Goal: Task Accomplishment & Management: Manage account settings

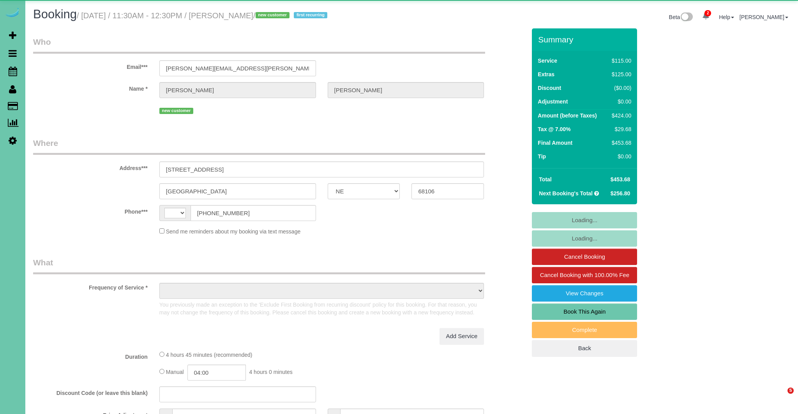
select select "NE"
select select "string:[GEOGRAPHIC_DATA]"
select select "object:415"
select select "string:fspay-1147bec0-96b5-46a4-b4f0-8342f6208f20"
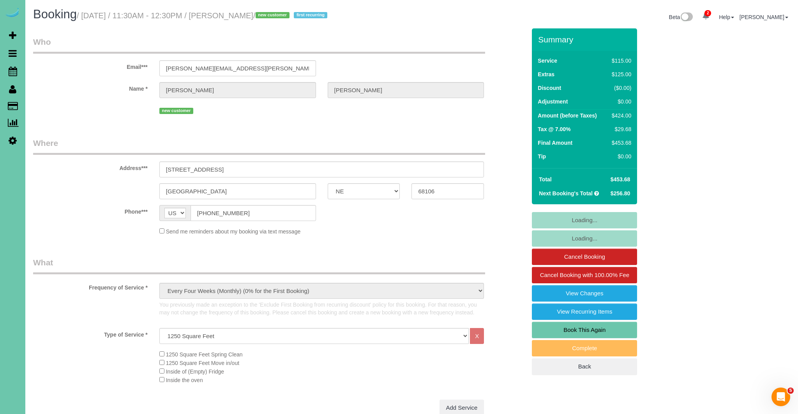
select select "object:697"
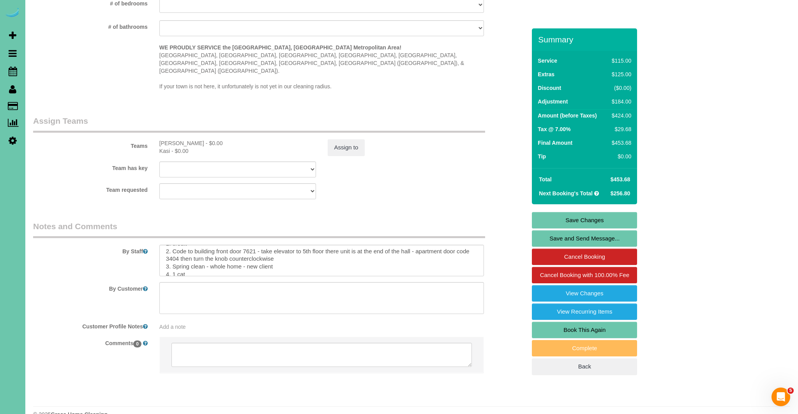
scroll to position [16, 0]
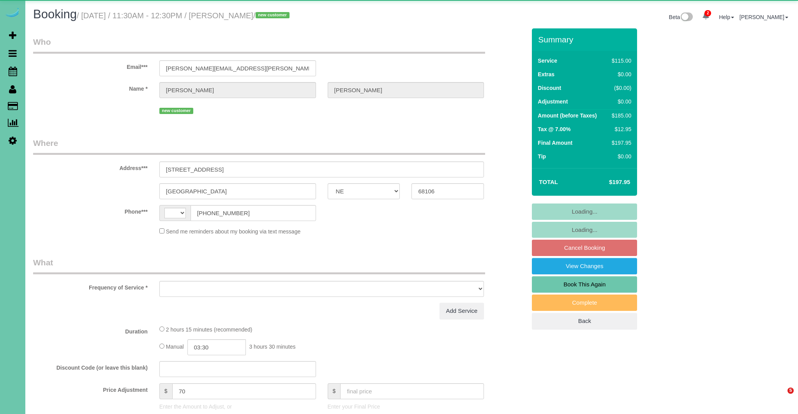
select select "NE"
select select "string:[GEOGRAPHIC_DATA]"
select select "object:648"
select select "string:fspay-1147bec0-96b5-46a4-b4f0-8342f6208f20"
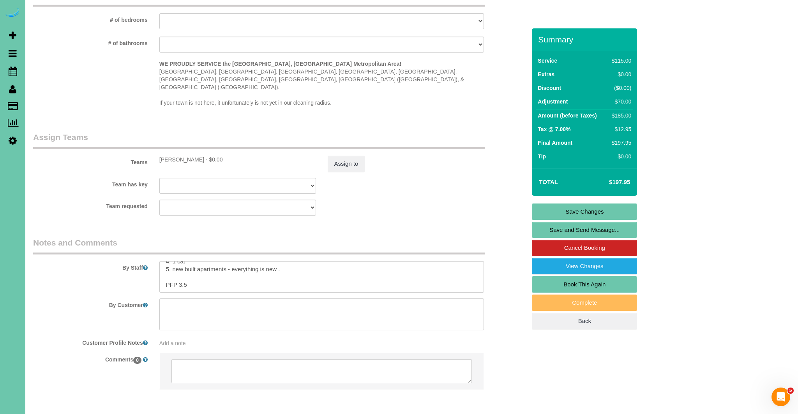
scroll to position [768, 0]
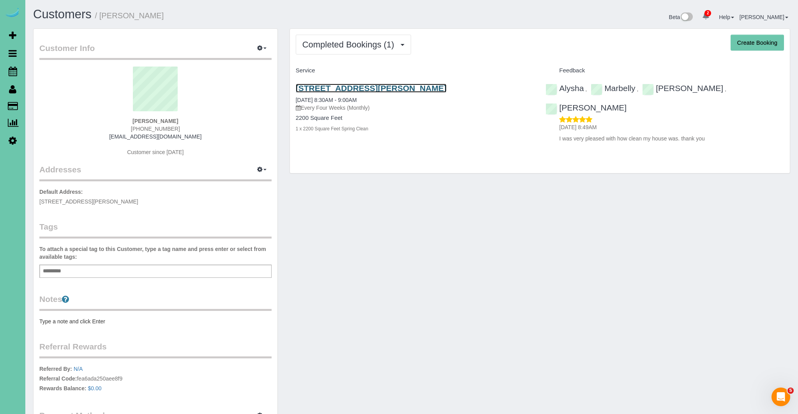
click at [351, 90] on link "[STREET_ADDRESS][PERSON_NAME]" at bounding box center [371, 88] width 151 height 9
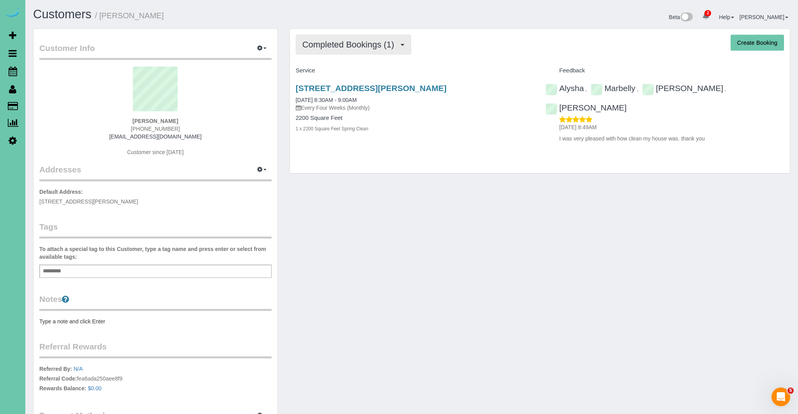
click at [359, 49] on button "Completed Bookings (1)" at bounding box center [353, 45] width 115 height 20
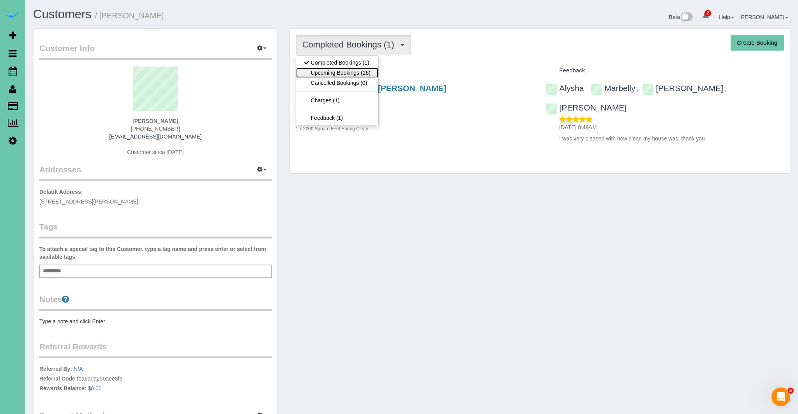
click at [354, 76] on link "Upcoming Bookings (16)" at bounding box center [337, 73] width 82 height 10
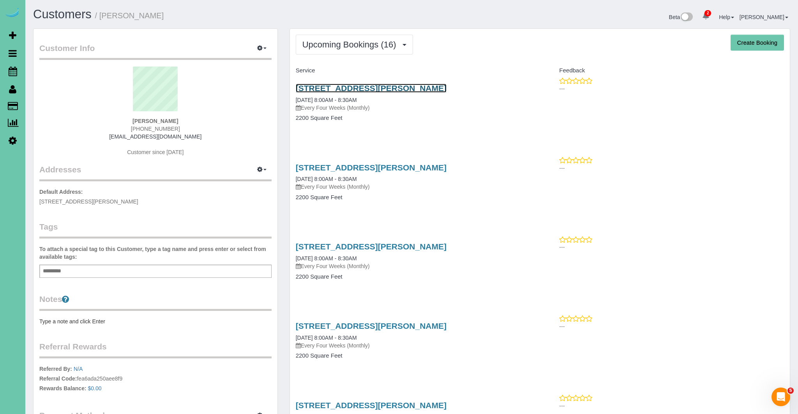
click at [399, 86] on link "[STREET_ADDRESS][PERSON_NAME]" at bounding box center [371, 88] width 151 height 9
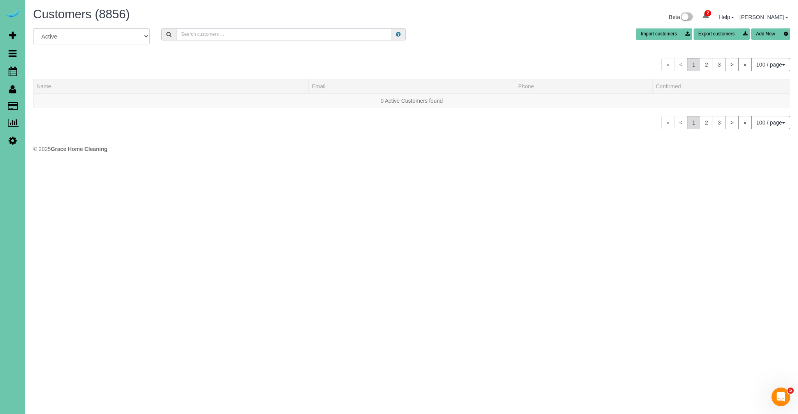
click at [207, 35] on input "text" at bounding box center [283, 34] width 215 height 12
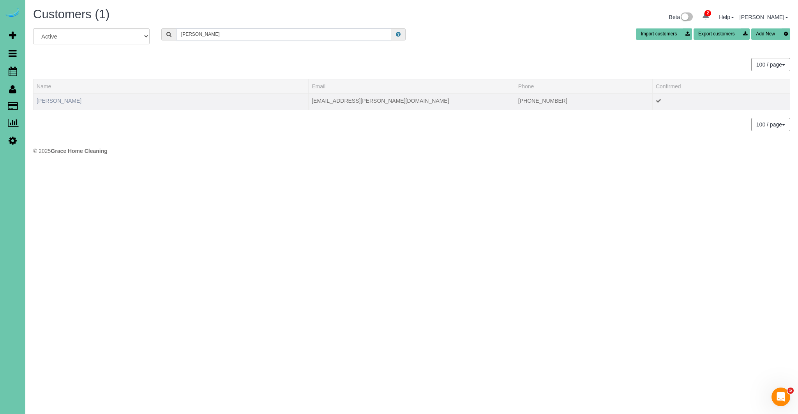
type input "venema"
click at [48, 101] on link "[PERSON_NAME]" at bounding box center [59, 101] width 45 height 6
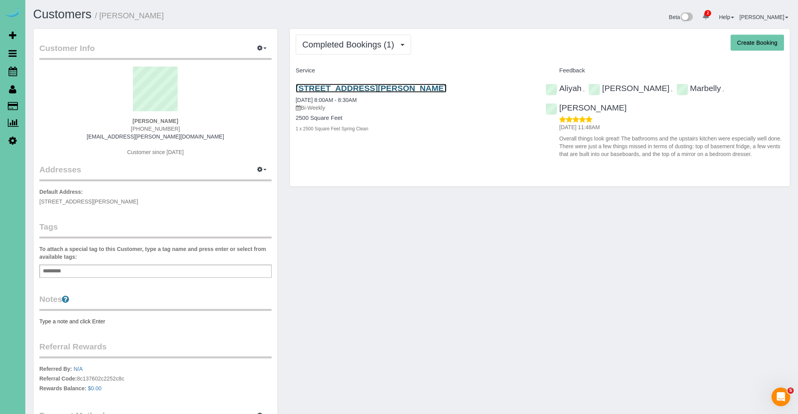
click at [400, 90] on link "[STREET_ADDRESS][PERSON_NAME]" at bounding box center [371, 88] width 151 height 9
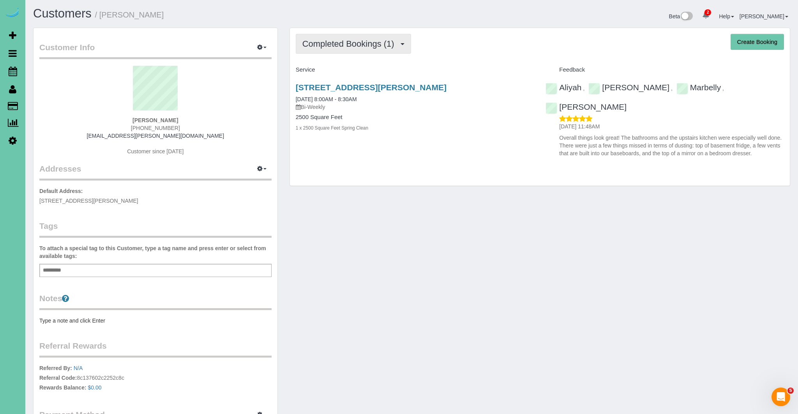
click at [361, 48] on span "Completed Bookings (1)" at bounding box center [350, 44] width 96 height 10
click at [353, 71] on link "Upcoming Bookings (20)" at bounding box center [337, 72] width 82 height 10
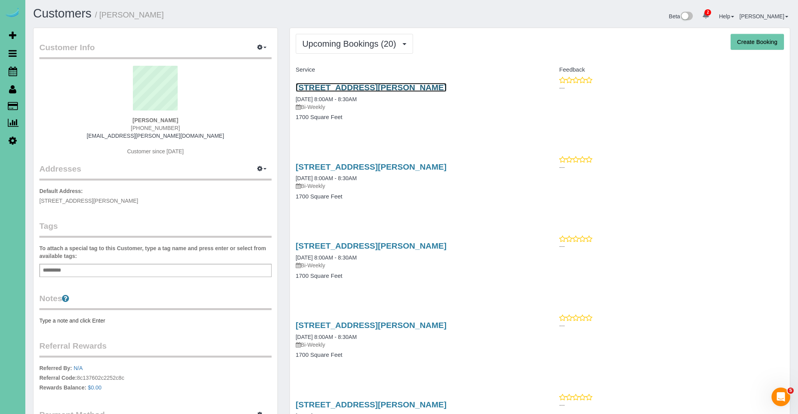
click at [379, 90] on link "[STREET_ADDRESS][PERSON_NAME]" at bounding box center [371, 87] width 151 height 9
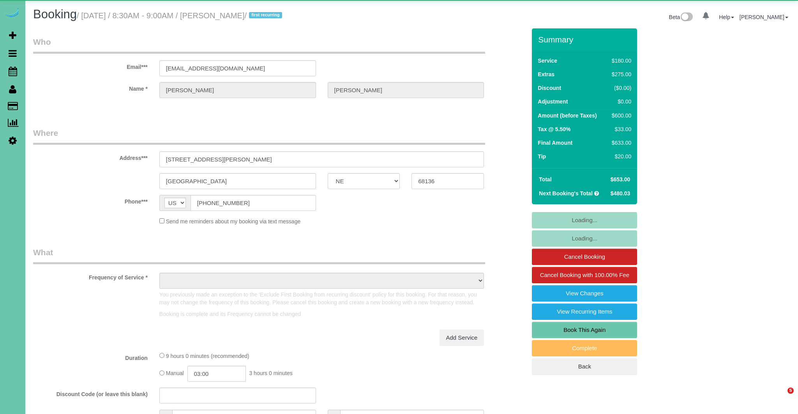
select select "NE"
select select "object:667"
select select "string:fspay-2270795a-5dcd-4ee7-a148-bf3166f21695"
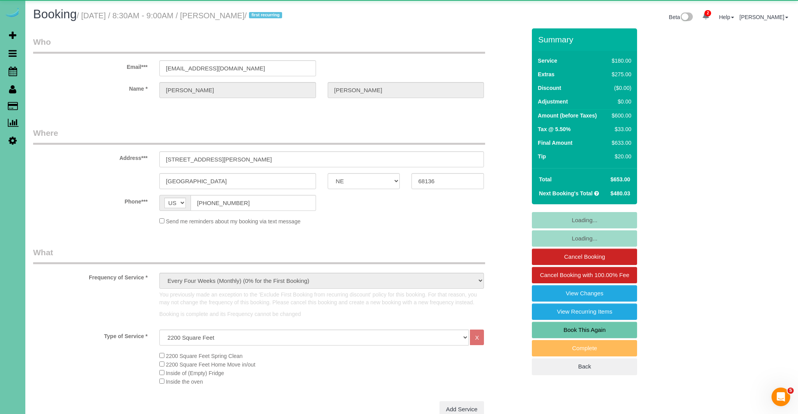
select select "object:959"
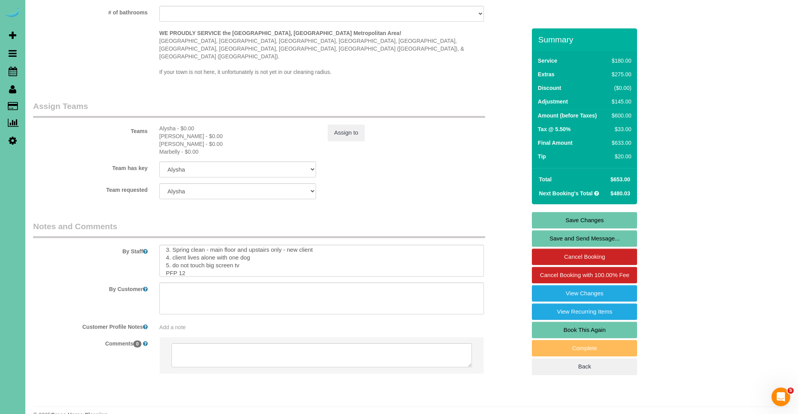
scroll to position [16, 0]
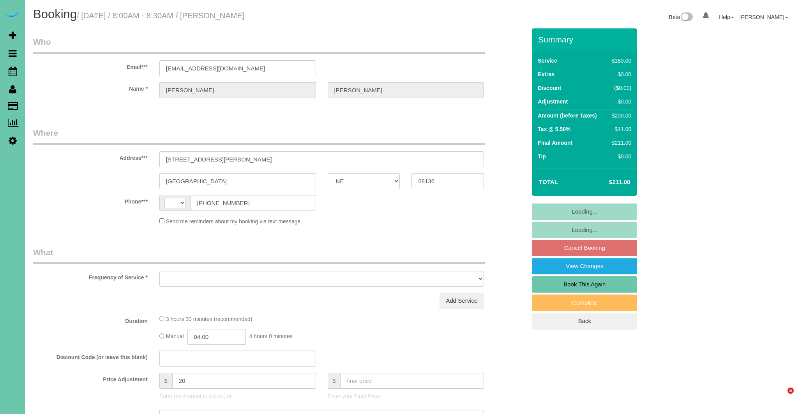
select select "NE"
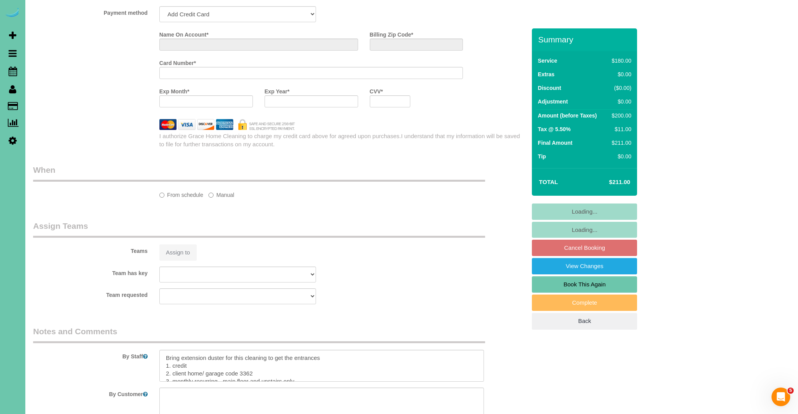
select select "string:US"
select select "string:fspay-2270795a-5dcd-4ee7-a148-bf3166f21695"
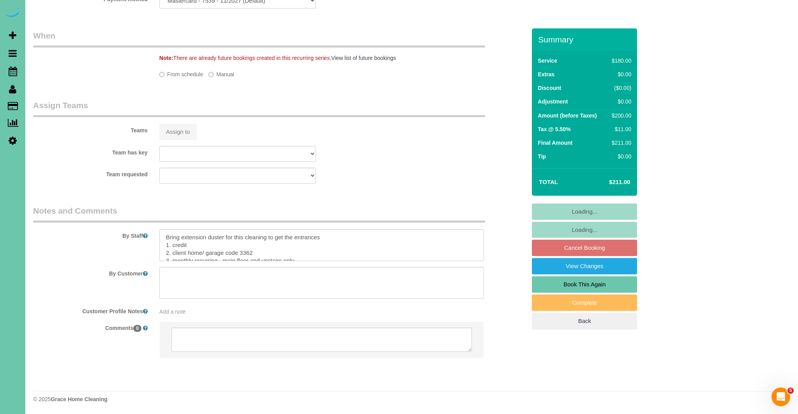
select select "object:704"
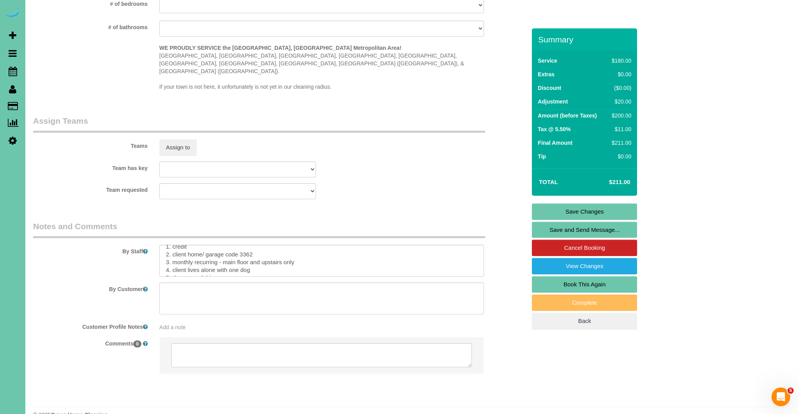
scroll to position [19, 0]
click at [258, 249] on textarea at bounding box center [321, 261] width 325 height 32
drag, startPoint x: 300, startPoint y: 247, endPoint x: 304, endPoint y: 250, distance: 4.7
click at [300, 247] on textarea at bounding box center [321, 261] width 325 height 32
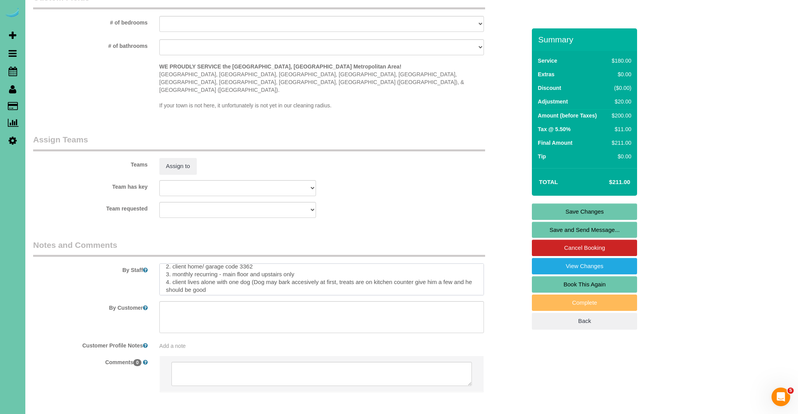
scroll to position [732, 0]
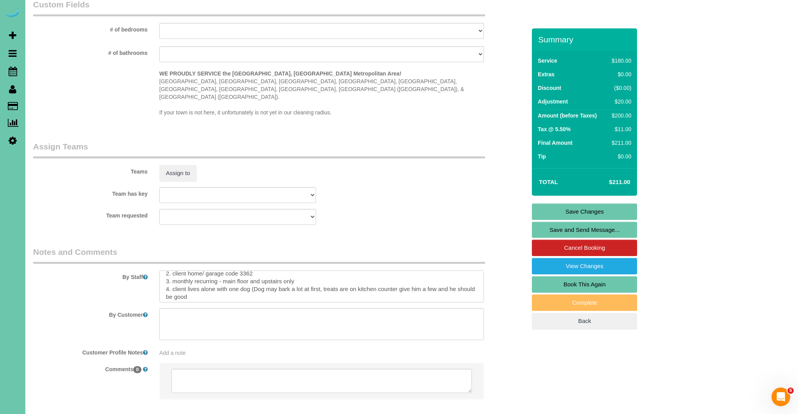
click at [208, 281] on textarea at bounding box center [321, 287] width 325 height 32
type textarea "Bring extension duster for this cleaning to get the entrances 1. credit 2. clie…"
click at [593, 212] on link "Save Changes" at bounding box center [584, 212] width 105 height 16
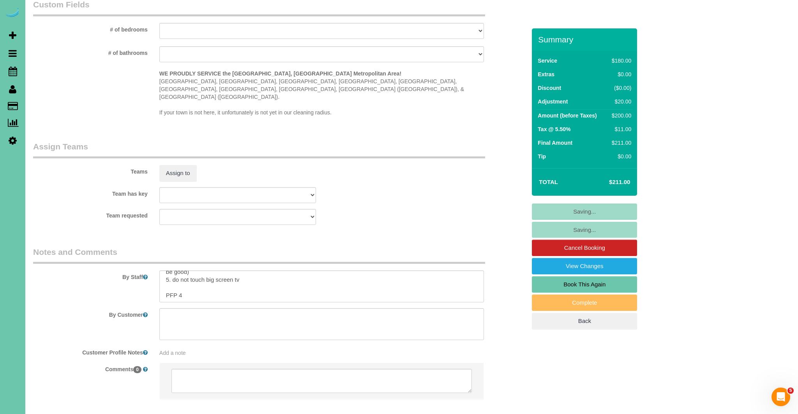
scroll to position [46, 0]
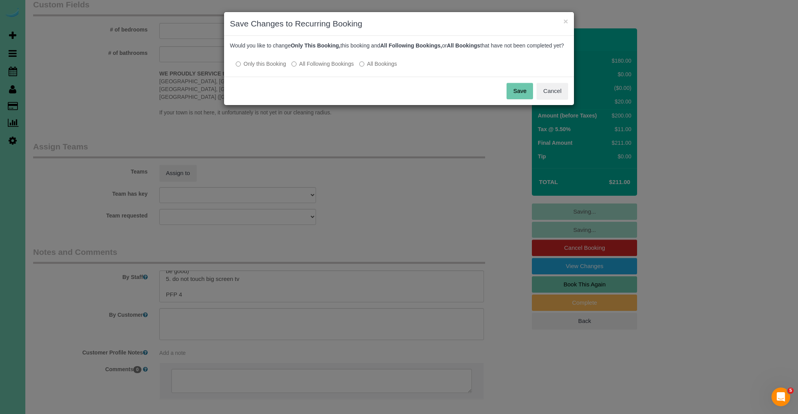
click at [518, 97] on button "Save" at bounding box center [519, 91] width 26 height 16
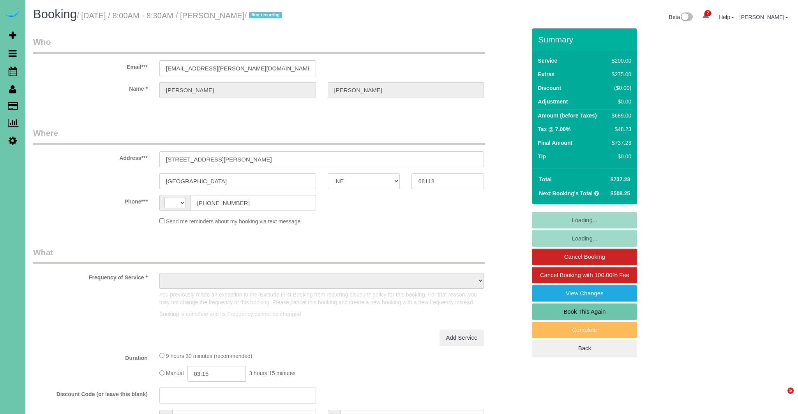
select select "NE"
select select "string:[GEOGRAPHIC_DATA]"
select select "string:fspay-6f9204da-94bd-4097-b7e1-2112e287d150"
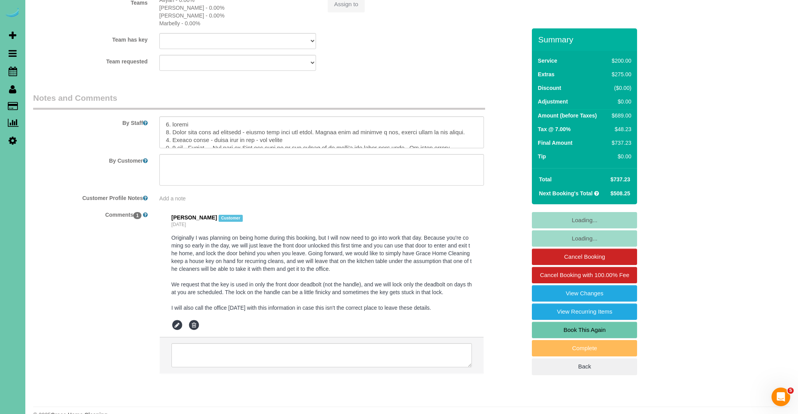
select select "object:780"
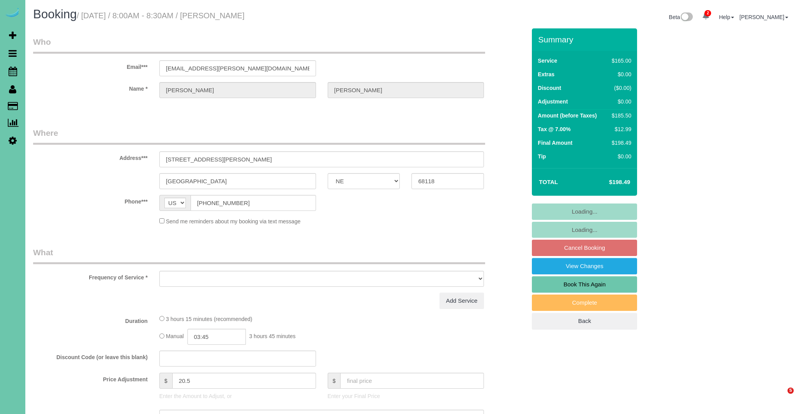
select select "NE"
select select "object:629"
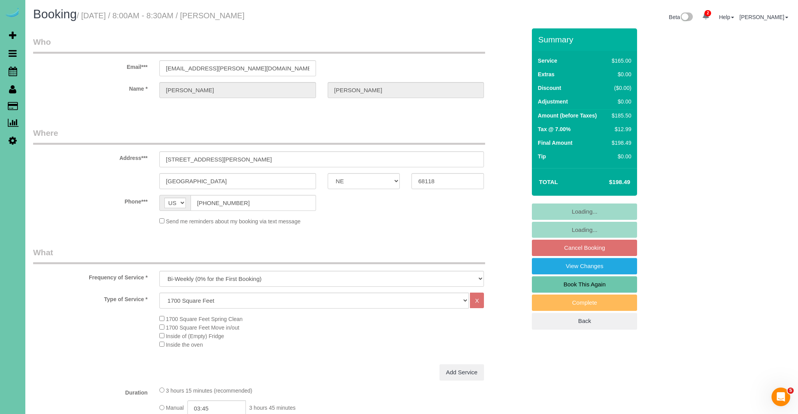
select select "string:fspay-6f9204da-94bd-4097-b7e1-2112e287d150"
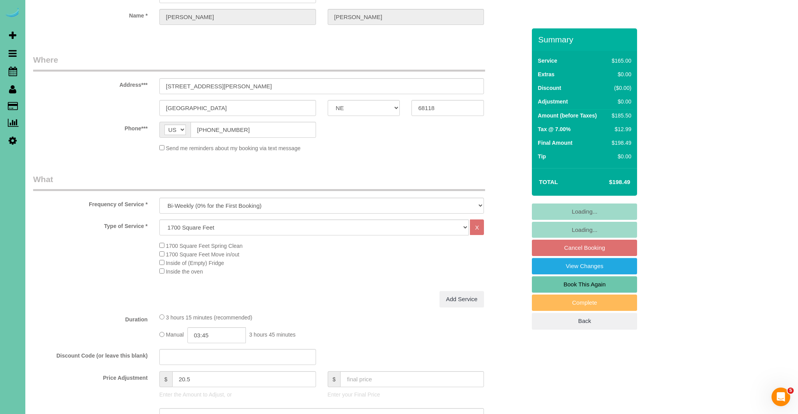
select select "object:914"
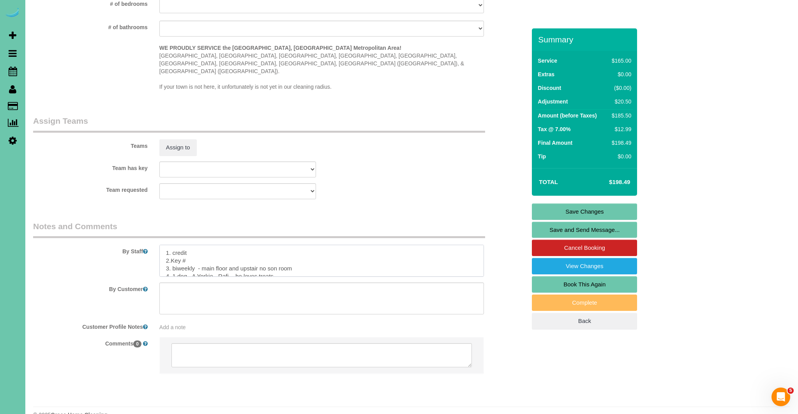
click at [297, 250] on textarea at bounding box center [321, 261] width 325 height 32
click at [208, 245] on textarea at bounding box center [321, 261] width 325 height 32
click at [281, 245] on textarea at bounding box center [321, 261] width 325 height 32
type textarea "1. credit 2.Key # 3. biweekly - main floor and upstair no son room or basement …"
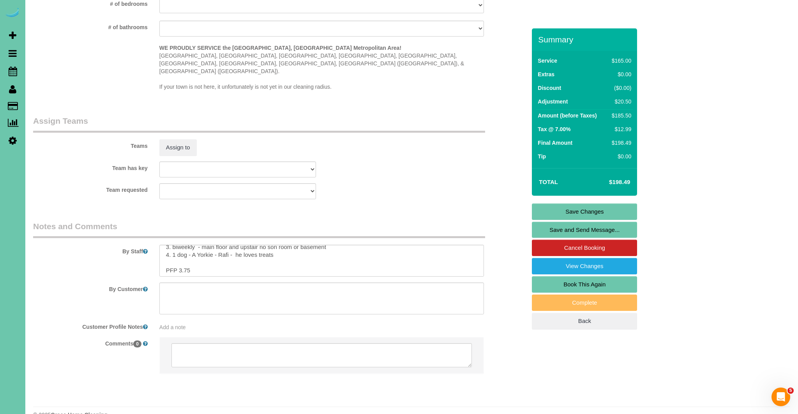
click at [605, 213] on link "Save Changes" at bounding box center [584, 212] width 105 height 16
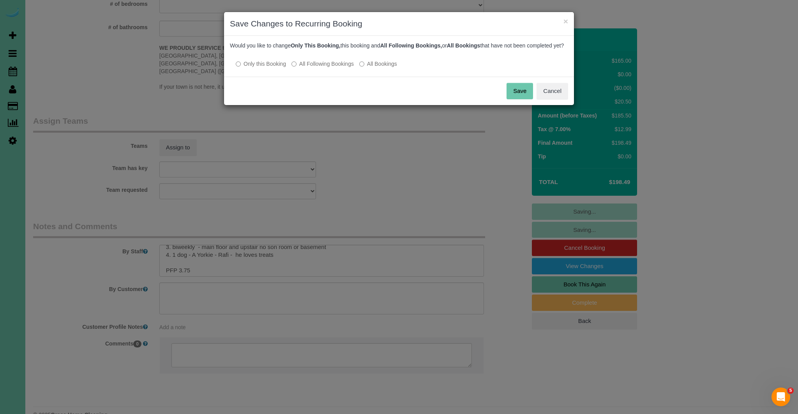
click at [524, 99] on button "Save" at bounding box center [519, 91] width 26 height 16
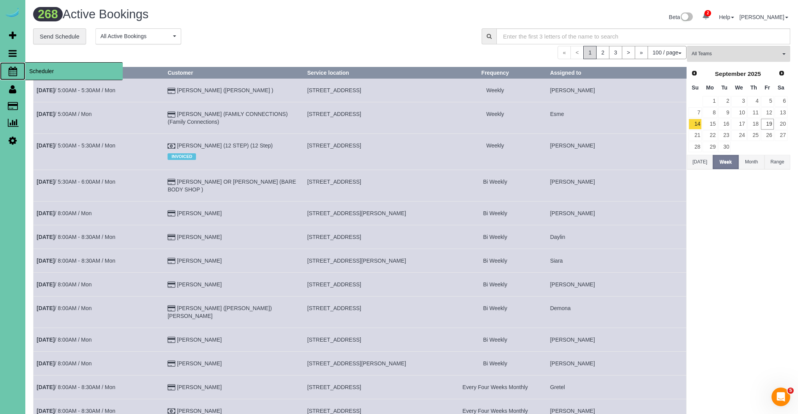
click at [16, 74] on icon at bounding box center [13, 71] width 9 height 9
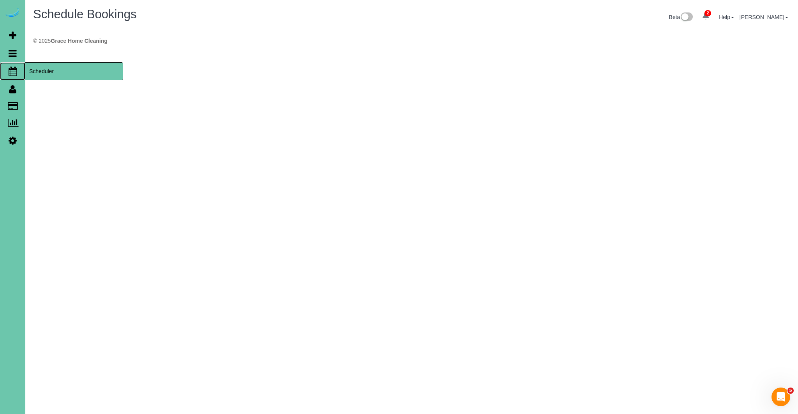
click at [11, 73] on icon at bounding box center [13, 71] width 9 height 9
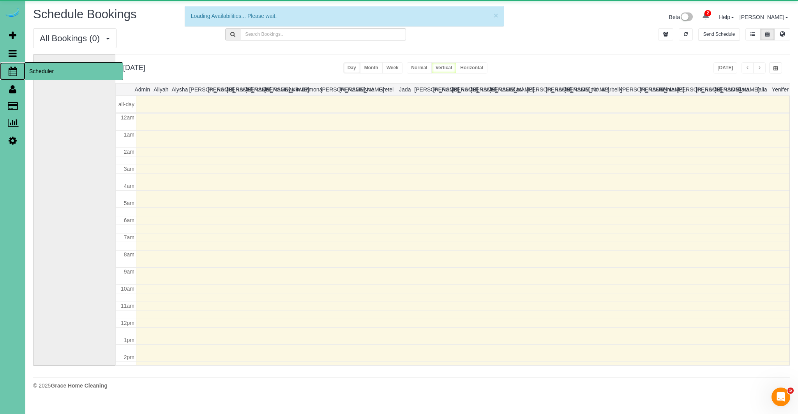
click at [11, 72] on icon at bounding box center [13, 71] width 9 height 9
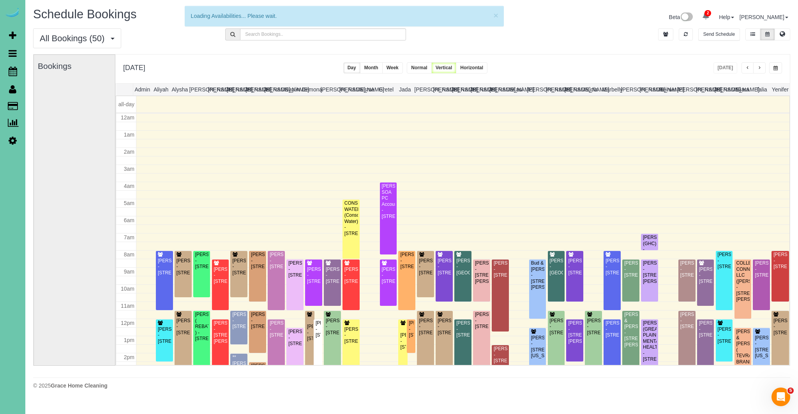
scroll to position [103, 0]
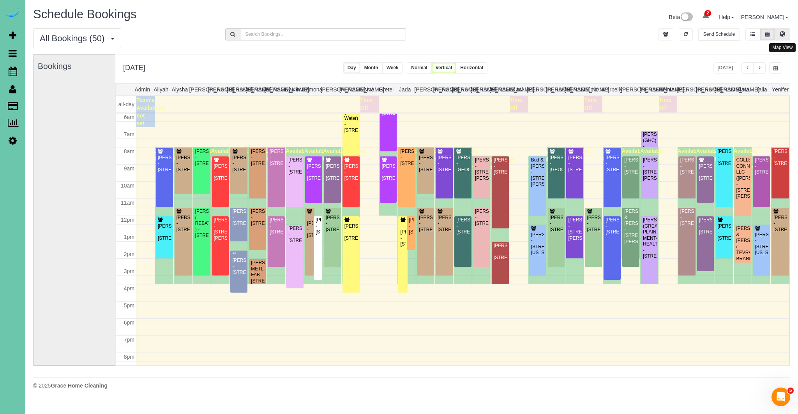
click at [781, 32] on icon at bounding box center [781, 34] width 5 height 5
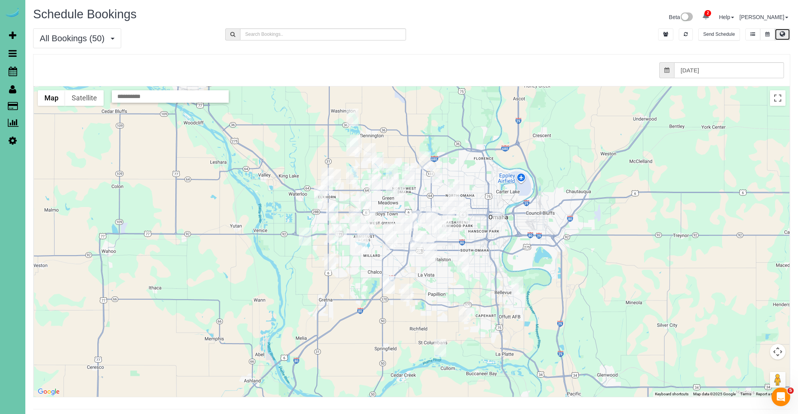
click at [437, 171] on img "09/19/2025 11:30AM - Wanda Predmore - 4703 N 85th St, Omaha, NE 68134" at bounding box center [436, 175] width 12 height 18
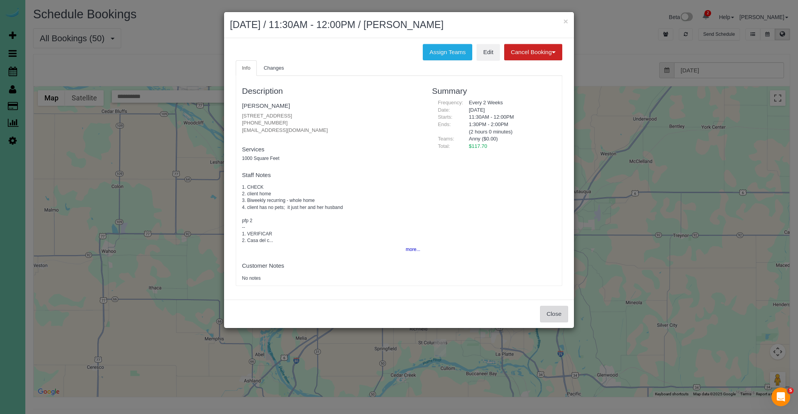
click at [550, 311] on button "Close" at bounding box center [554, 314] width 28 height 16
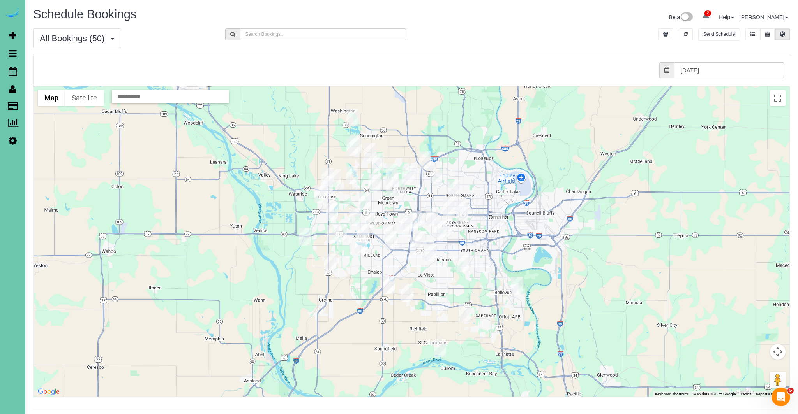
click at [454, 189] on img "09/19/2025 2:00PM - **Amber Nelson - 2512 N 65th Street, Omaha, NE 68104" at bounding box center [454, 189] width 12 height 18
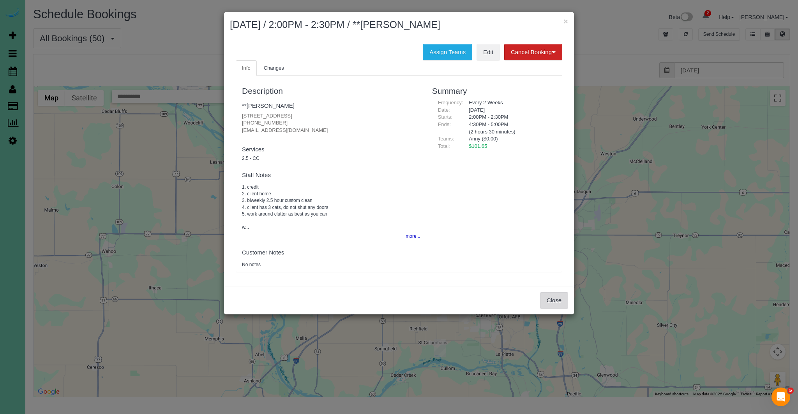
click at [558, 296] on button "Close" at bounding box center [554, 301] width 28 height 16
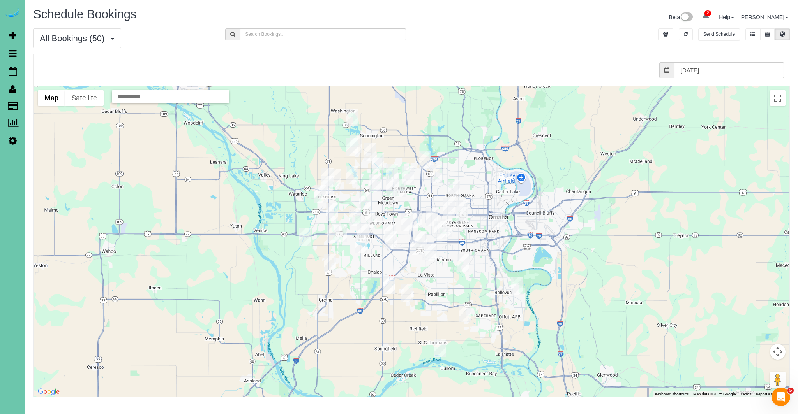
click at [424, 164] on img "09/19/2025 2:30PM - CHRISTINE MILLER METL-FAB - 9615 Ida St, Omaha, NE 68122" at bounding box center [425, 161] width 12 height 18
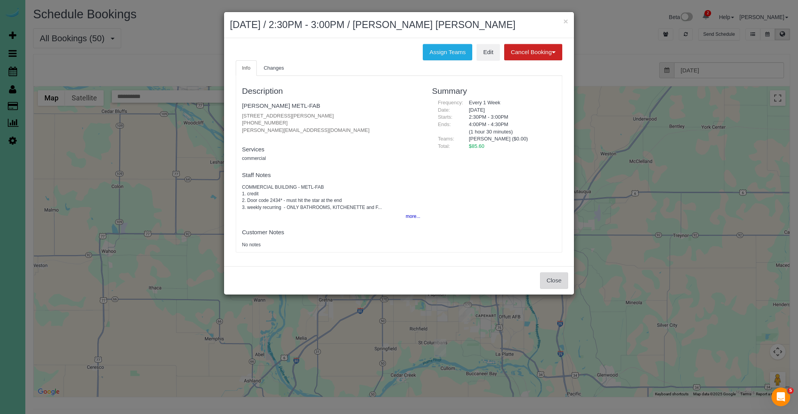
click at [547, 278] on button "Close" at bounding box center [554, 281] width 28 height 16
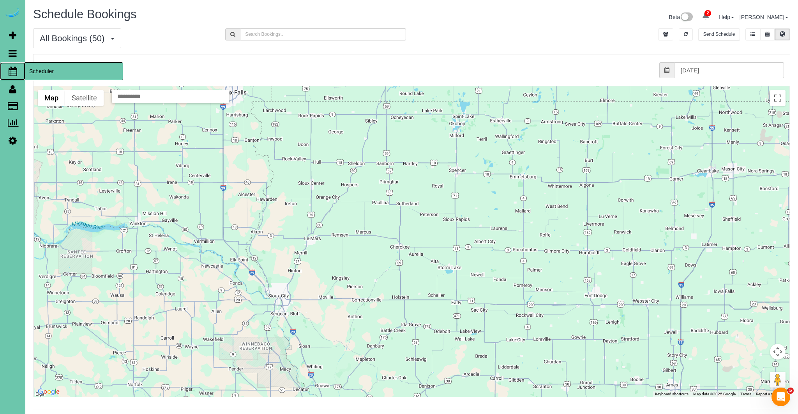
click at [14, 71] on icon at bounding box center [13, 71] width 9 height 9
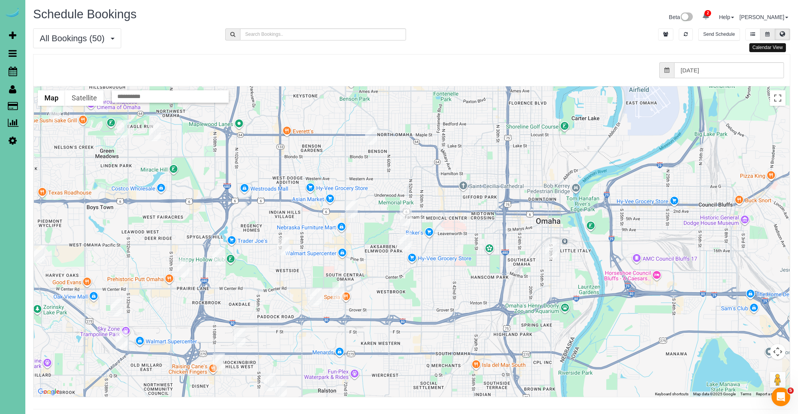
click at [771, 34] on button at bounding box center [767, 34] width 14 height 12
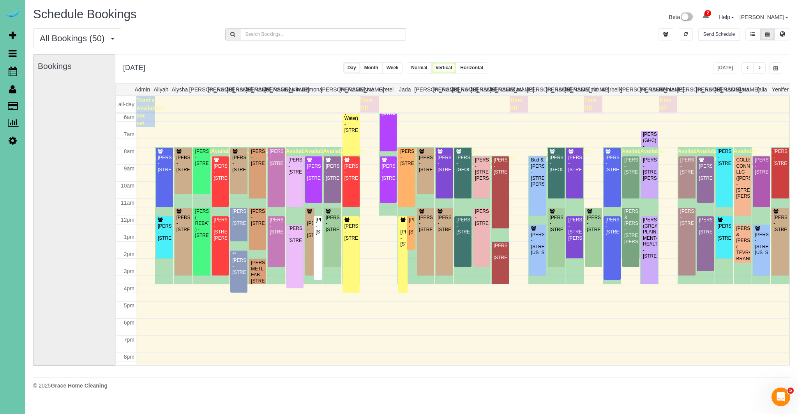
click at [705, 16] on icon at bounding box center [705, 15] width 7 height 7
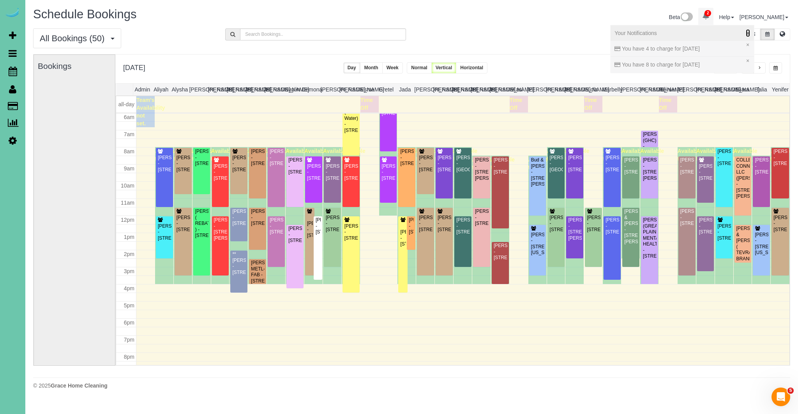
click at [746, 33] on icon at bounding box center [748, 32] width 4 height 5
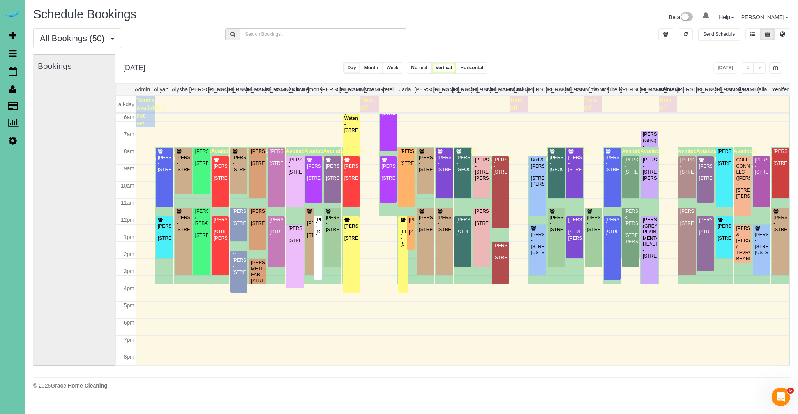
click at [747, 69] on span "button" at bounding box center [748, 68] width 4 height 5
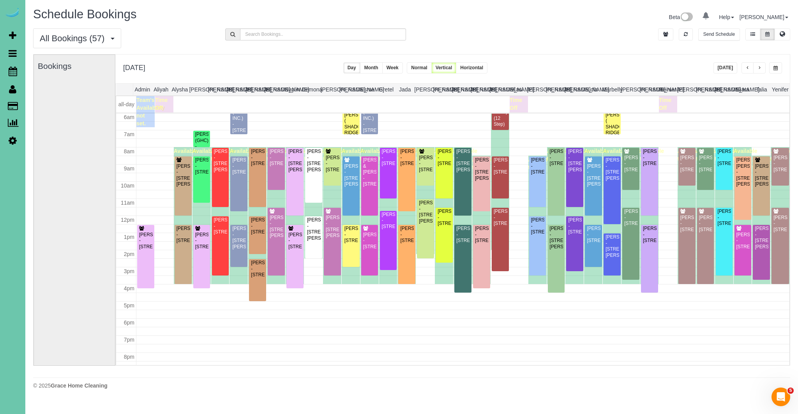
click at [759, 65] on button "button" at bounding box center [759, 67] width 12 height 11
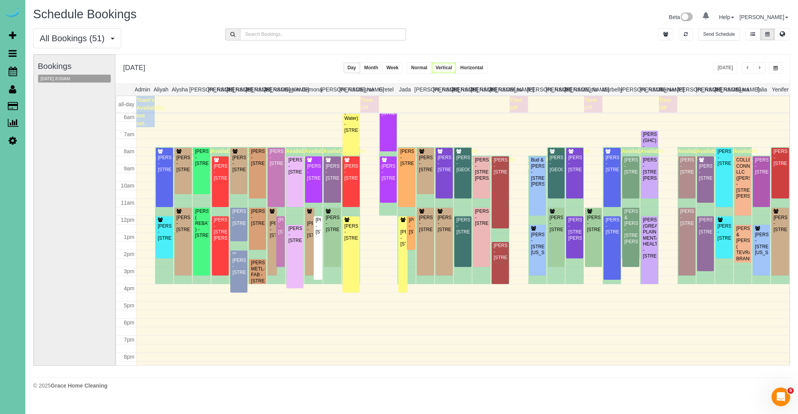
click at [62, 74] on div "Bookings [DATE] 8:00AM" at bounding box center [74, 210] width 73 height 311
click at [62, 76] on button "[DATE] 8:00AM" at bounding box center [55, 79] width 34 height 8
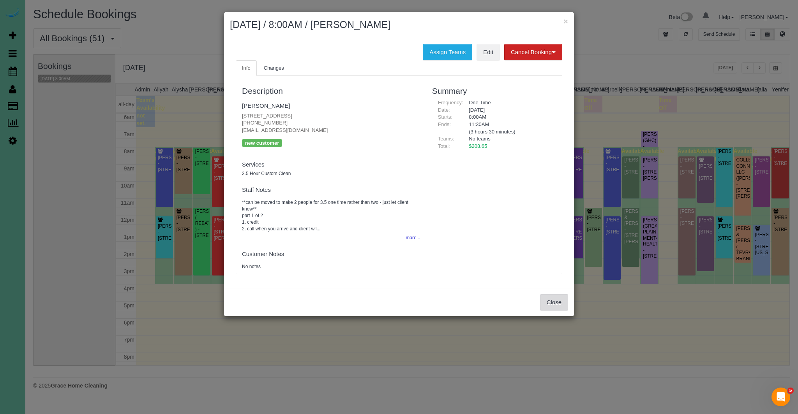
click at [558, 303] on button "Close" at bounding box center [554, 302] width 28 height 16
